Goal: Task Accomplishment & Management: Manage account settings

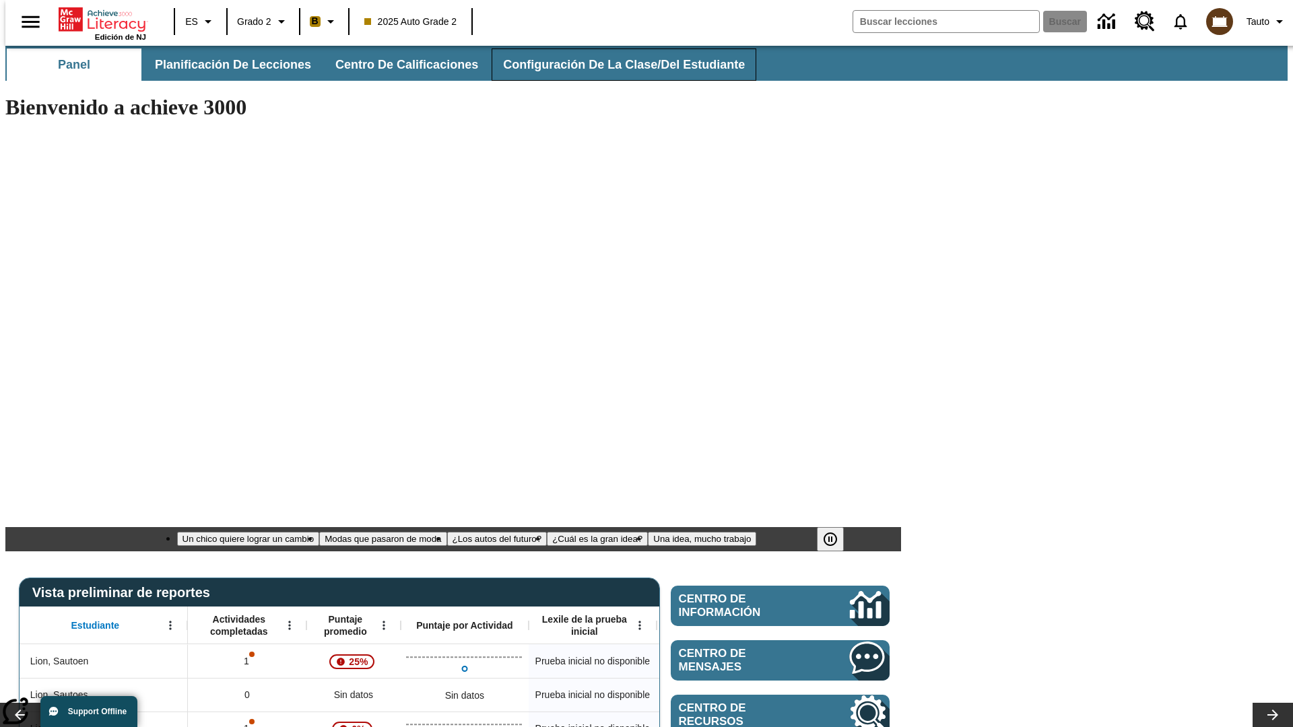
click at [610, 65] on span "Configuración de la clase/del estudiante" at bounding box center [624, 64] width 242 height 15
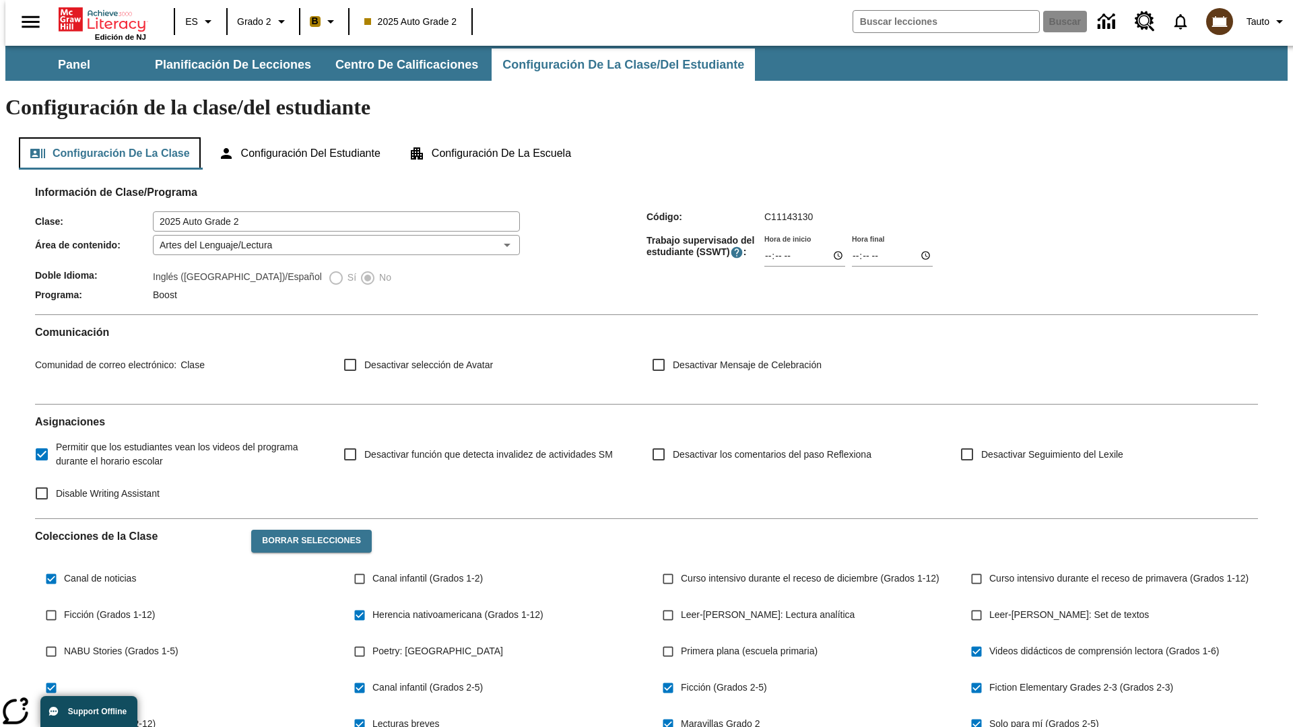
click at [105, 137] on button "Configuración de la clase" at bounding box center [110, 153] width 182 height 32
type input "17:35"
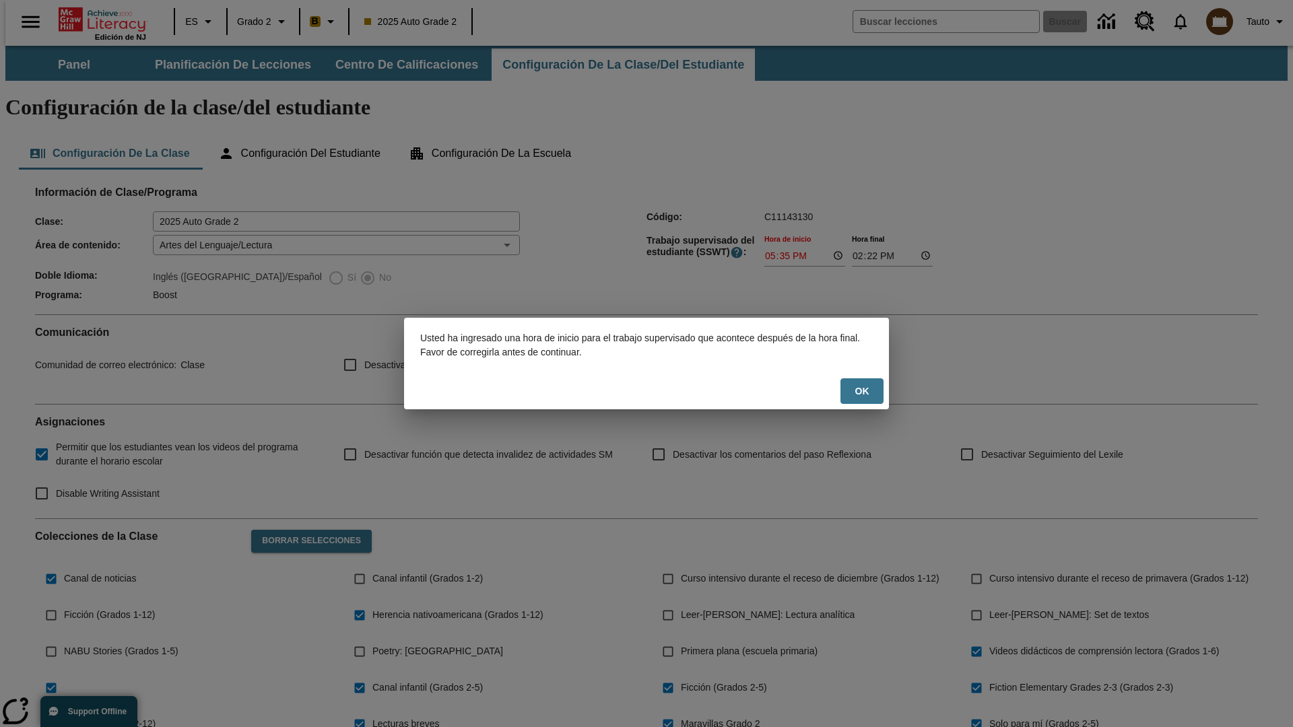
scroll to position [197, 0]
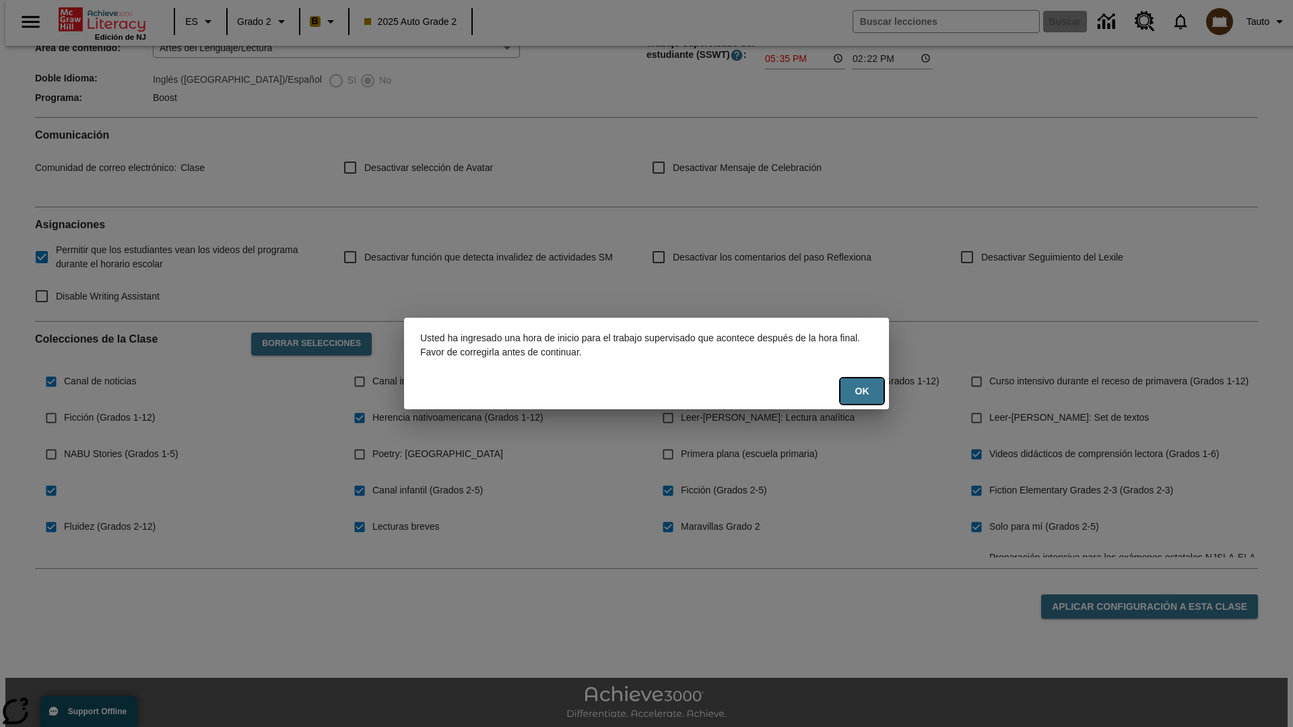
click at [862, 391] on button "OK" at bounding box center [862, 392] width 43 height 26
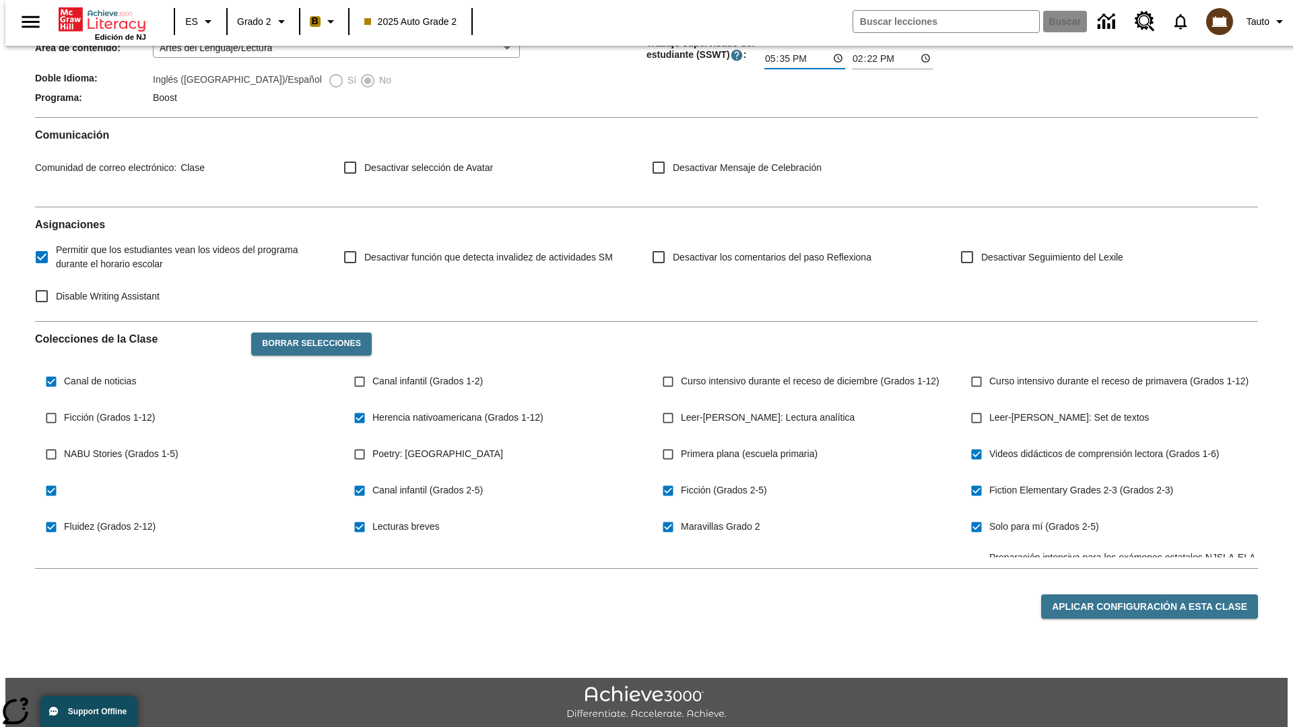
type input "17:35"
click at [1157, 595] on button "Aplicar configuración a esta clase" at bounding box center [1149, 607] width 217 height 25
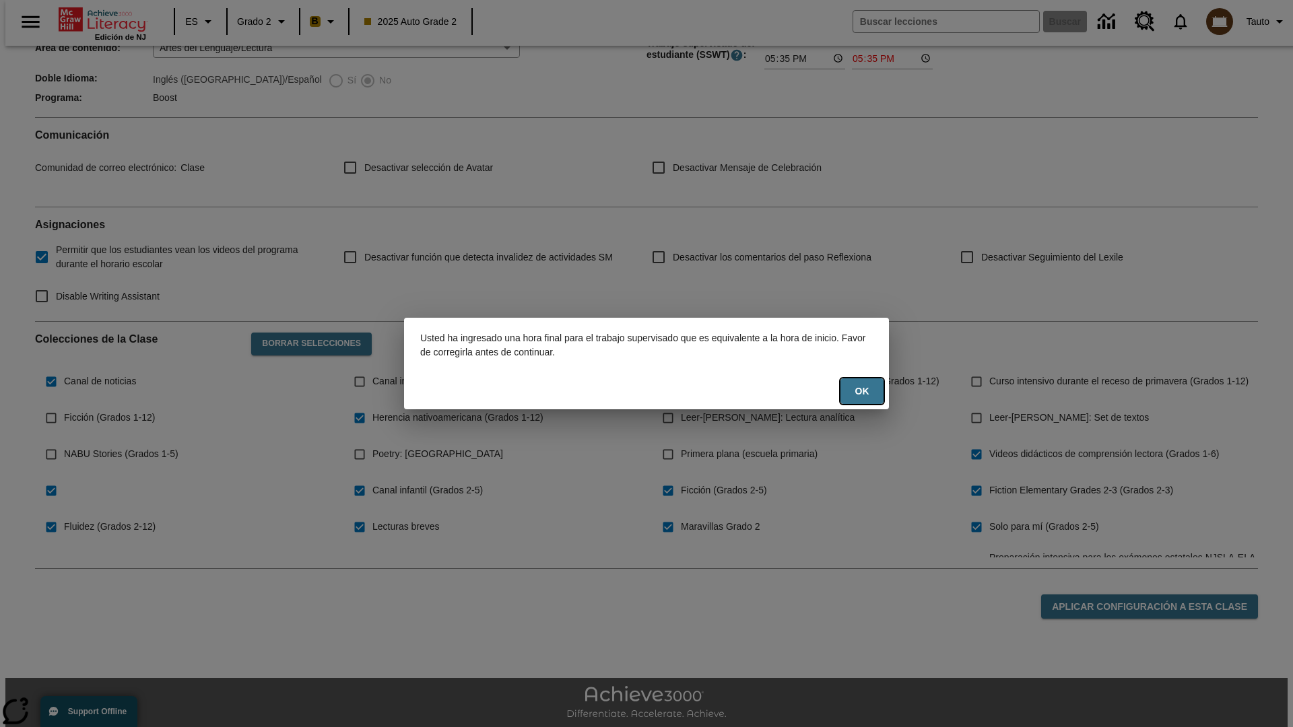
click at [862, 391] on button "OK" at bounding box center [862, 392] width 43 height 26
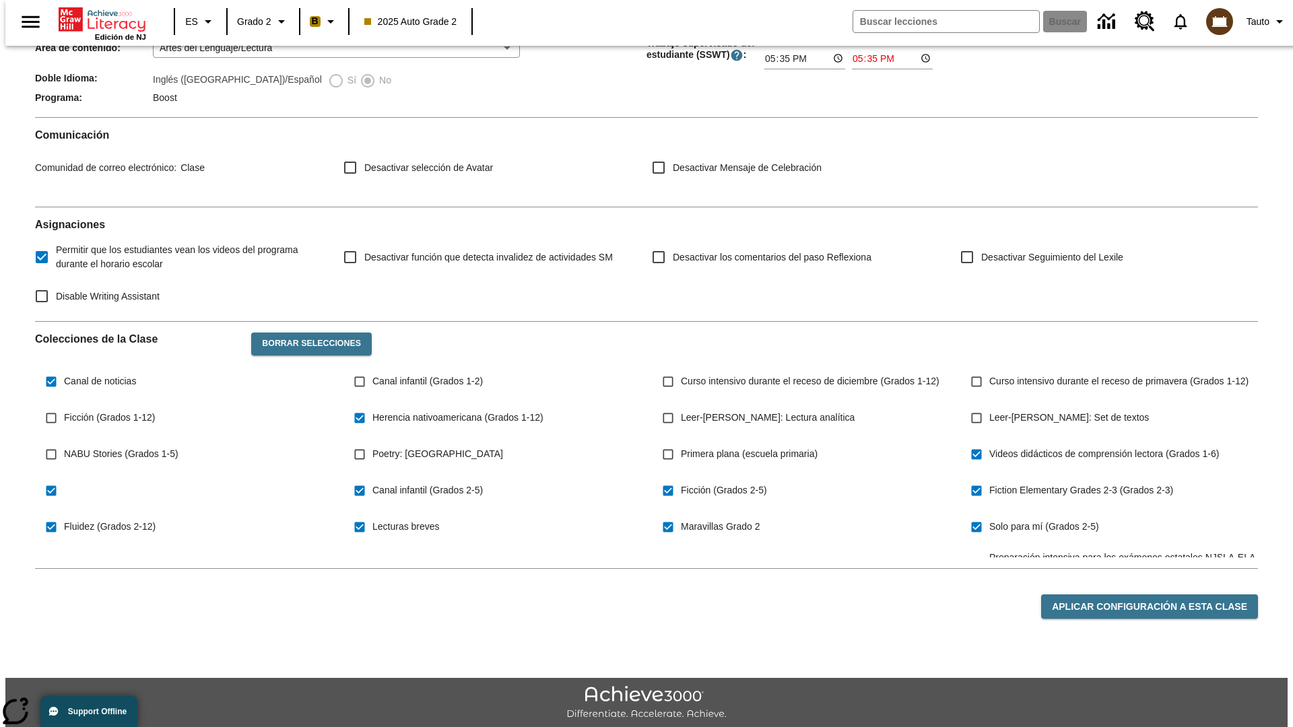
type input "23:35"
type input "23:36"
click at [1157, 595] on button "Aplicar configuración a esta clase" at bounding box center [1149, 607] width 217 height 25
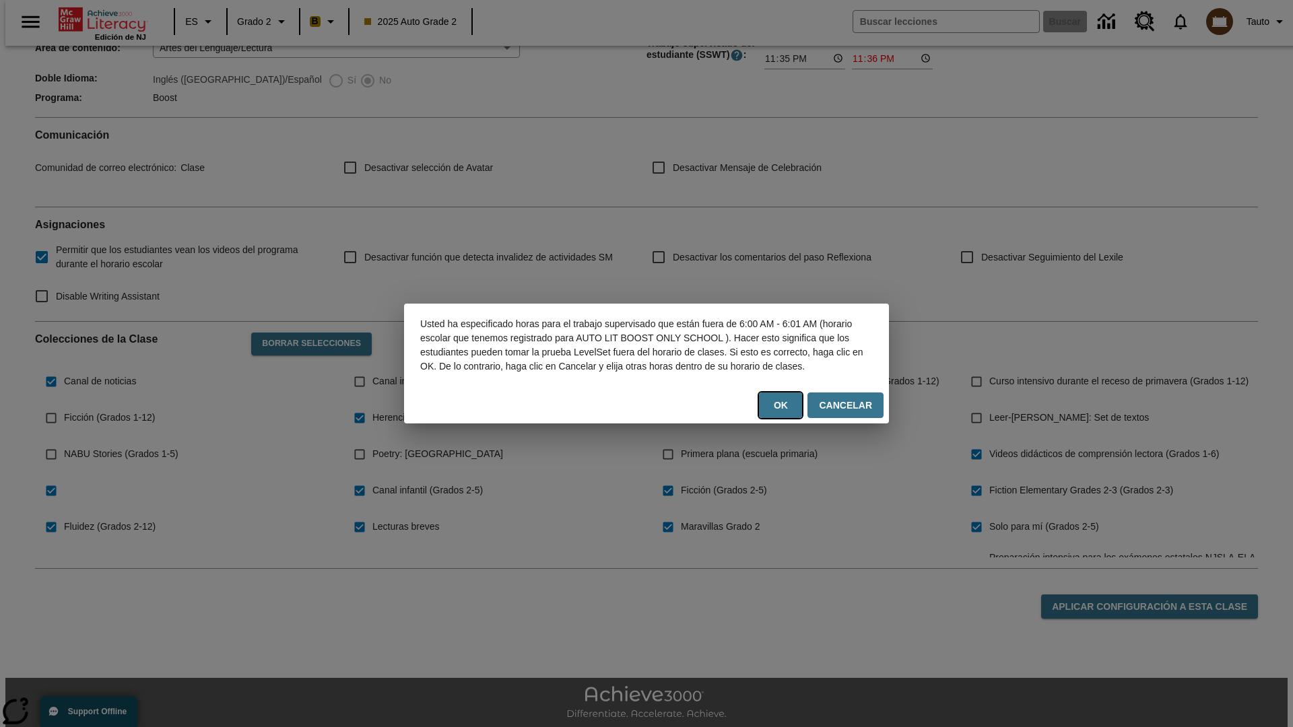
click at [785, 412] on button "OK" at bounding box center [780, 406] width 43 height 26
